Goal: Information Seeking & Learning: Learn about a topic

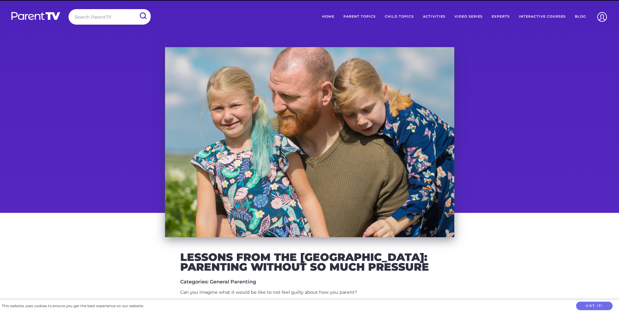
scroll to position [358, 0]
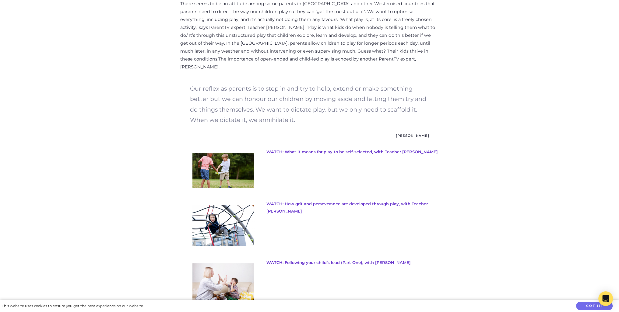
scroll to position [487, 0]
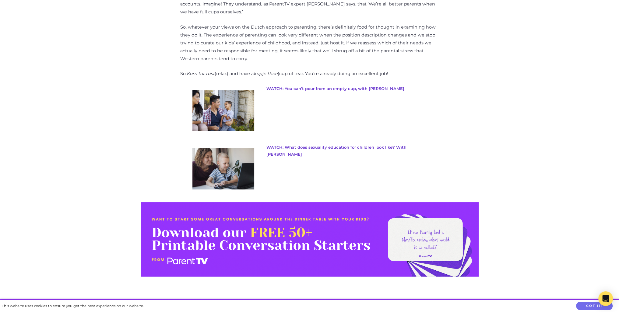
scroll to position [1521, 0]
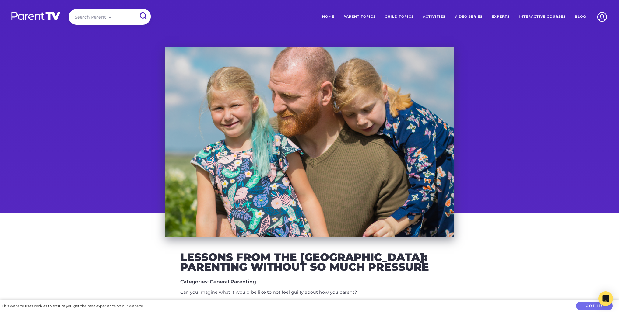
scroll to position [358, 0]
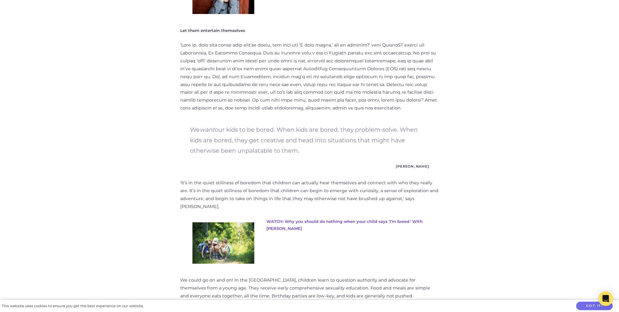
scroll to position [1249, 0]
